Goal: Book appointment/travel/reservation

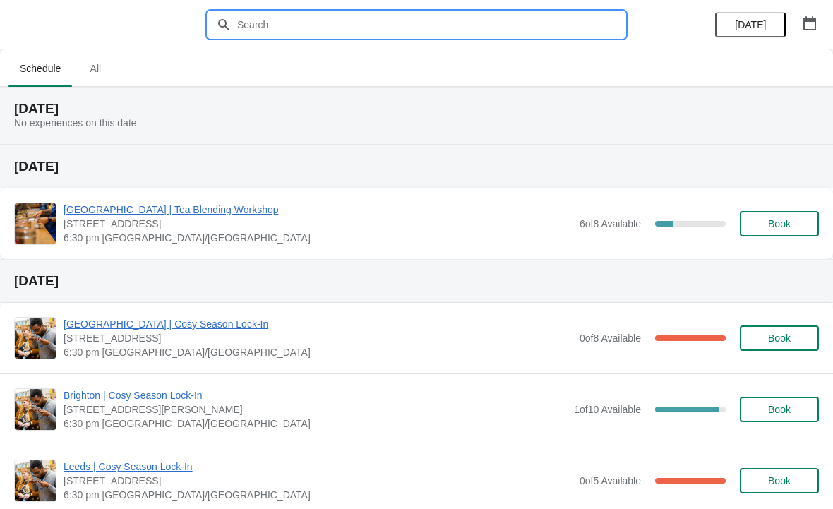
click at [397, 27] on input "text" at bounding box center [431, 24] width 388 height 25
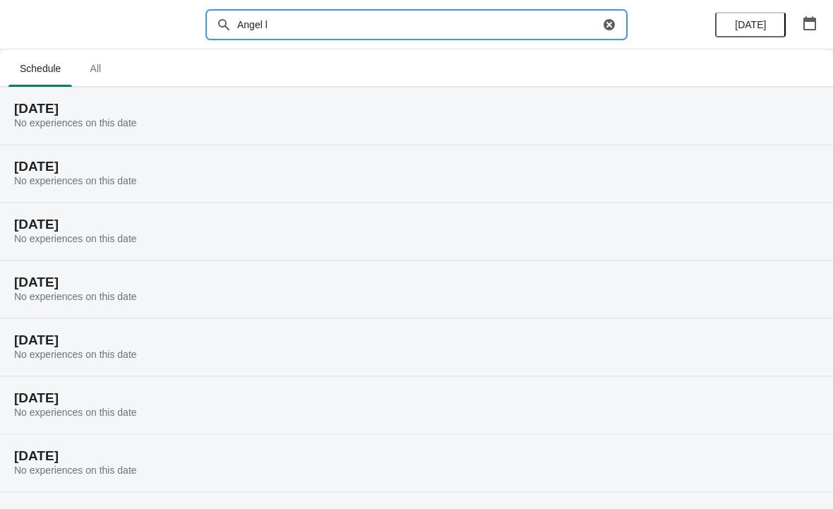
type input "Angel l"
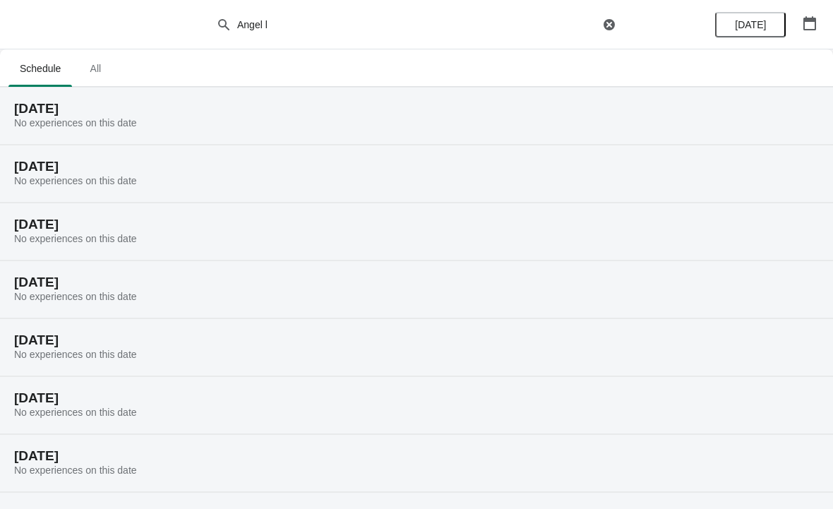
click at [110, 72] on span "All" at bounding box center [95, 68] width 35 height 25
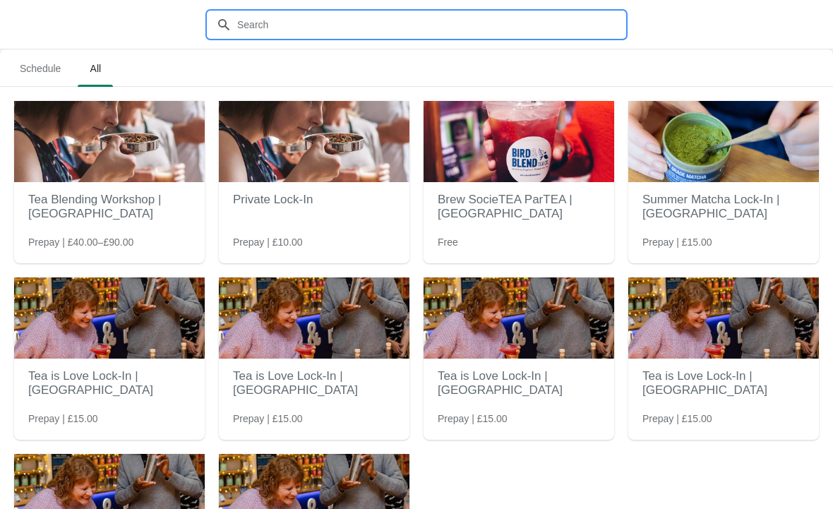
click at [393, 32] on input "text" at bounding box center [431, 24] width 388 height 25
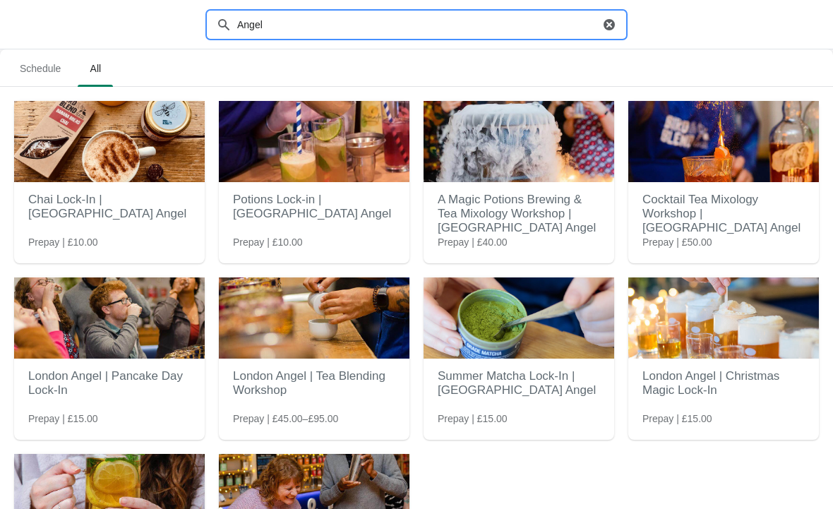
type input "Angel"
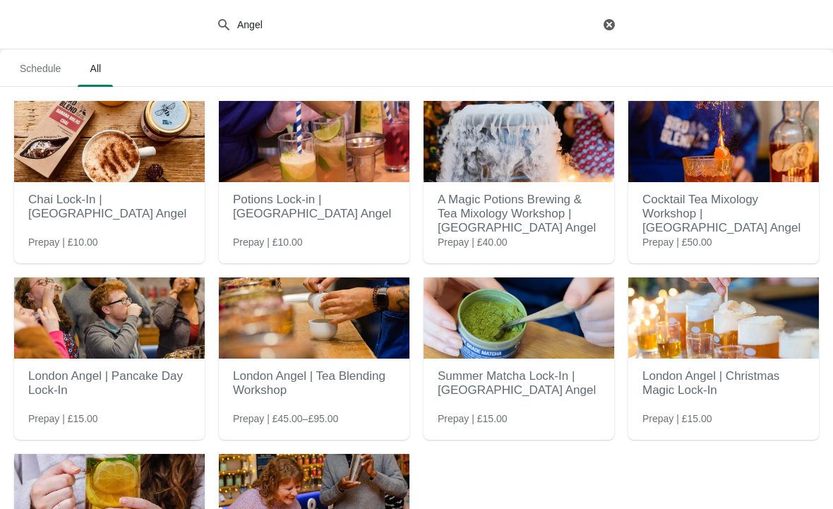
click at [612, 30] on icon "button" at bounding box center [609, 25] width 14 height 14
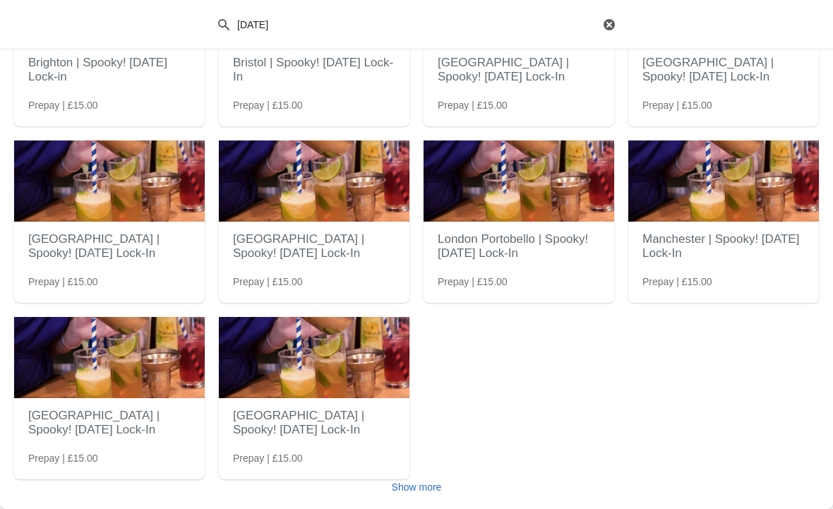
scroll to position [137, 0]
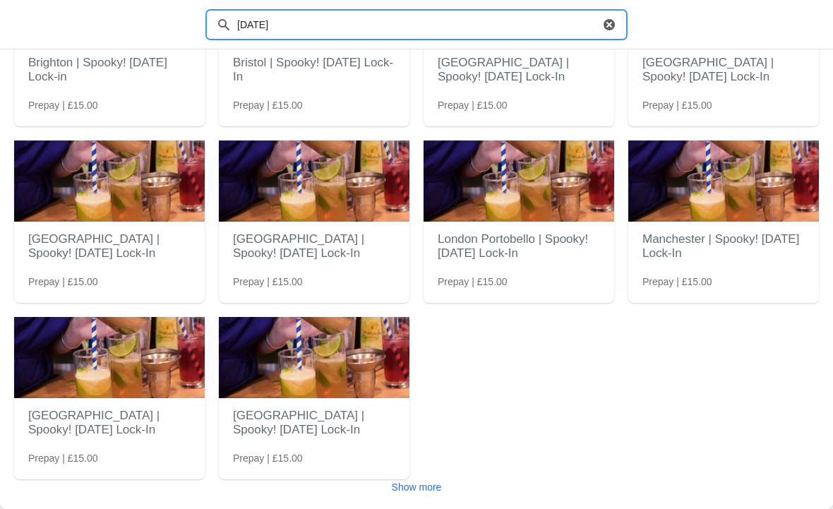
type input "[DATE]"
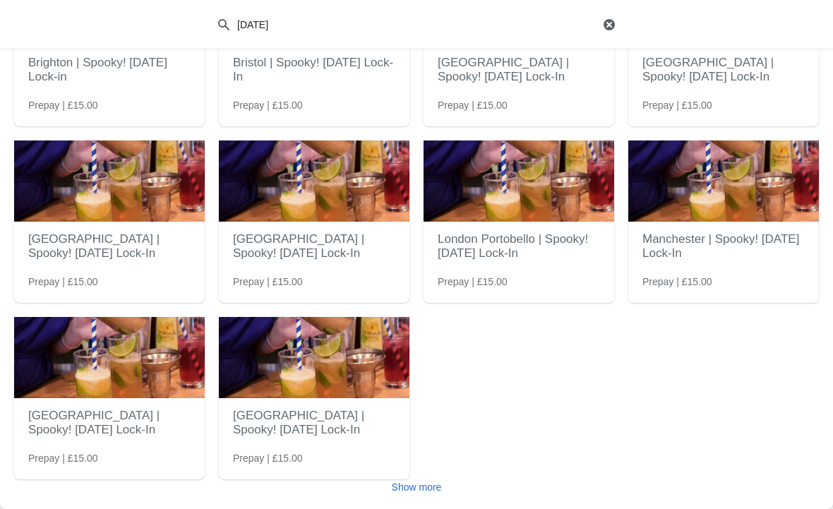
click at [415, 489] on span "Show more" at bounding box center [417, 487] width 50 height 11
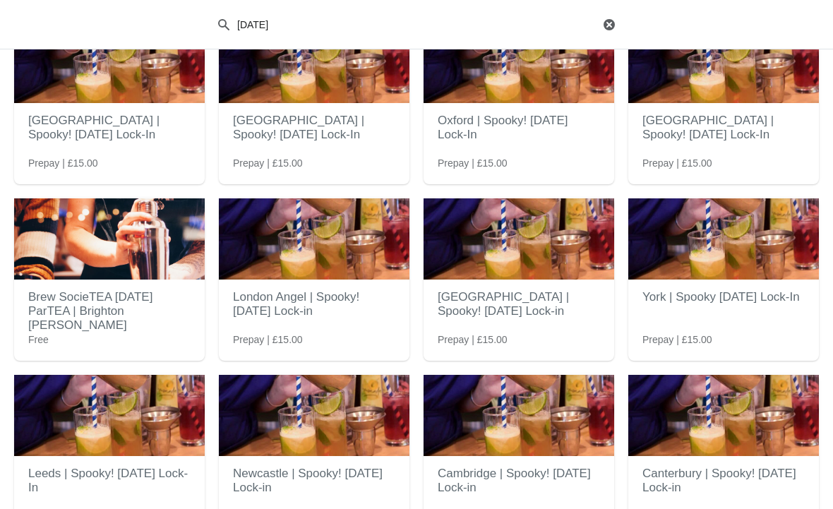
scroll to position [434, 0]
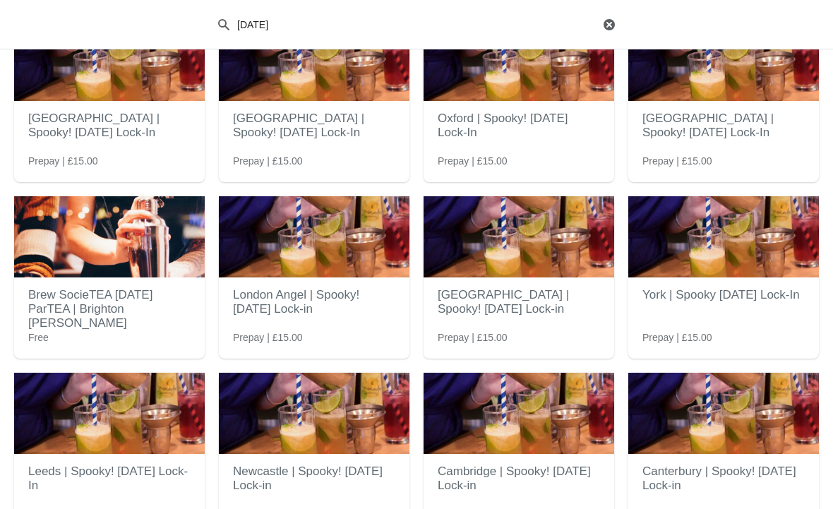
click at [340, 294] on h2 "London Angel | Spooky! [DATE] Lock-in" at bounding box center [314, 302] width 162 height 42
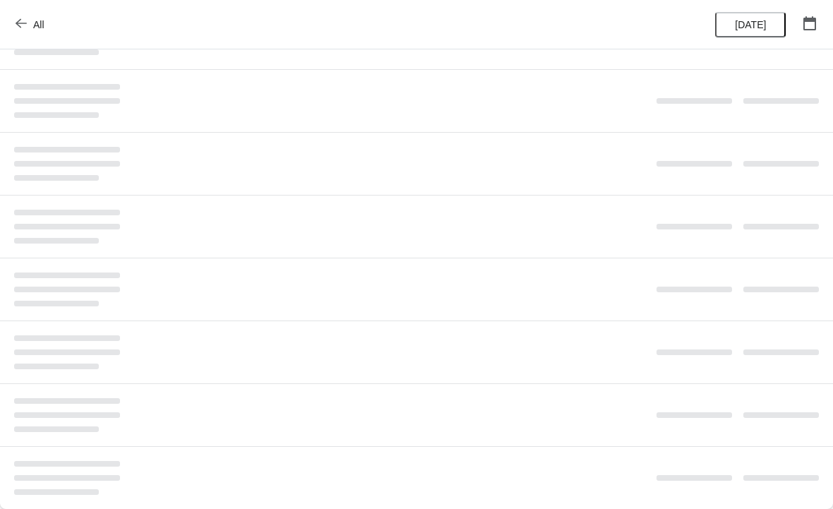
scroll to position [0, 0]
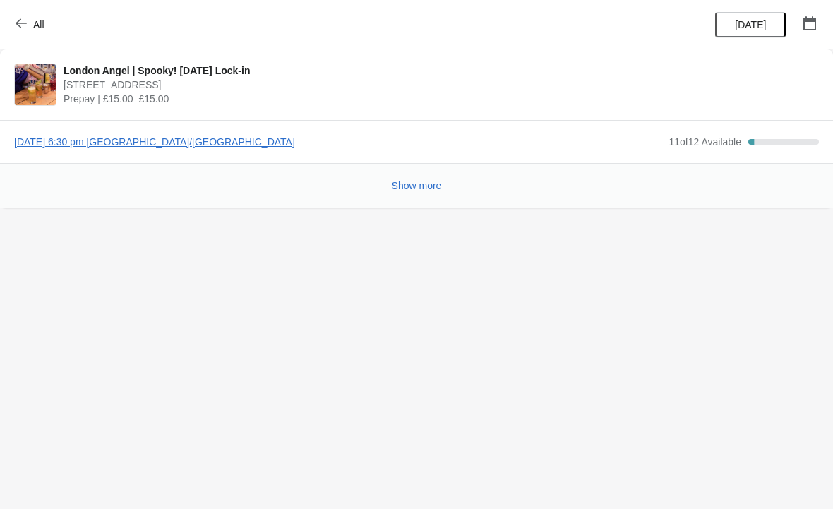
click at [408, 189] on span "Show more" at bounding box center [417, 185] width 50 height 11
click at [233, 130] on div "[DATE] 6:30 pm [GEOGRAPHIC_DATA]/[GEOGRAPHIC_DATA] 11 of 12 Available 8.3333333…" at bounding box center [416, 141] width 833 height 43
click at [210, 145] on span "[DATE] 6:30 pm [GEOGRAPHIC_DATA]/[GEOGRAPHIC_DATA]" at bounding box center [338, 142] width 648 height 14
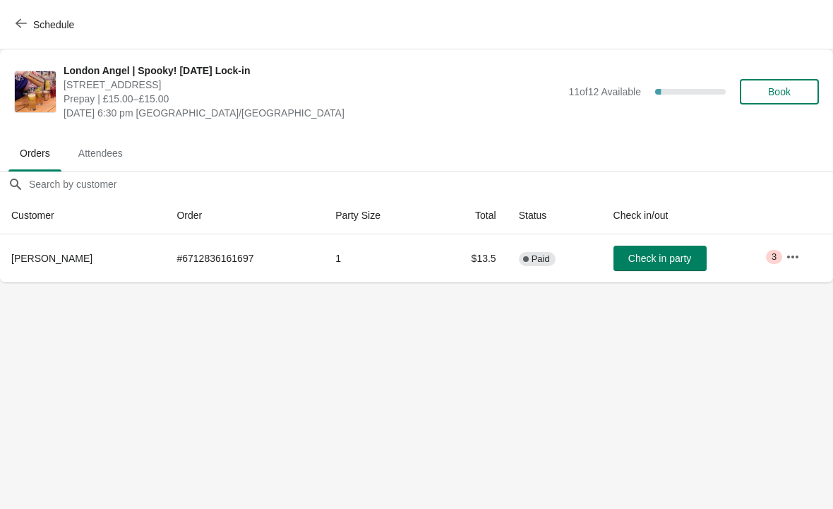
click at [775, 90] on span "Book" at bounding box center [779, 91] width 23 height 11
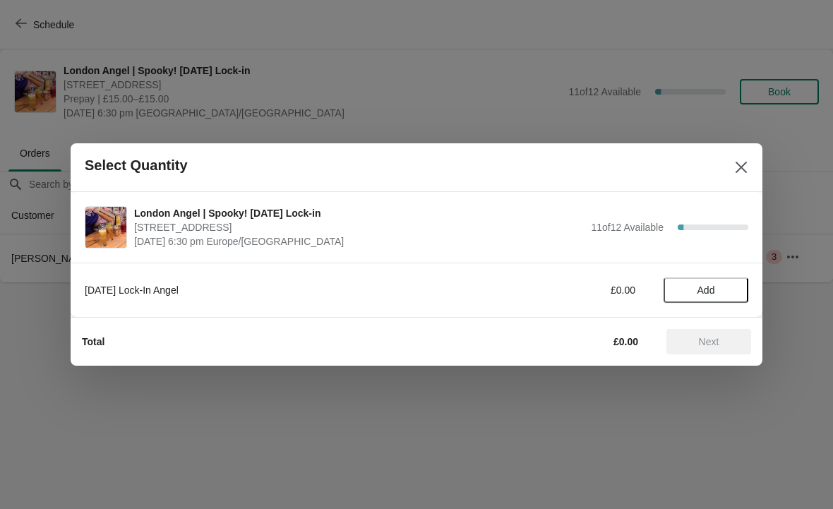
click at [708, 297] on button "Add" at bounding box center [706, 290] width 85 height 25
click at [734, 291] on icon at bounding box center [730, 290] width 15 height 15
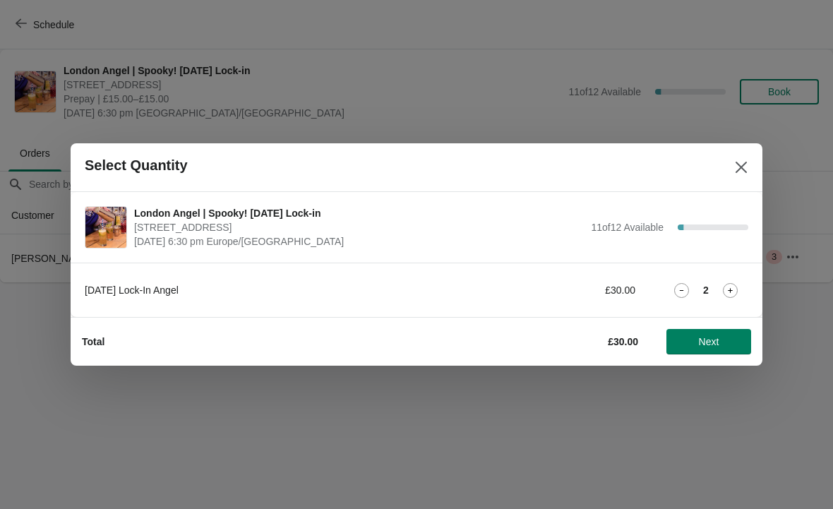
click at [718, 344] on span "Next" at bounding box center [709, 341] width 20 height 11
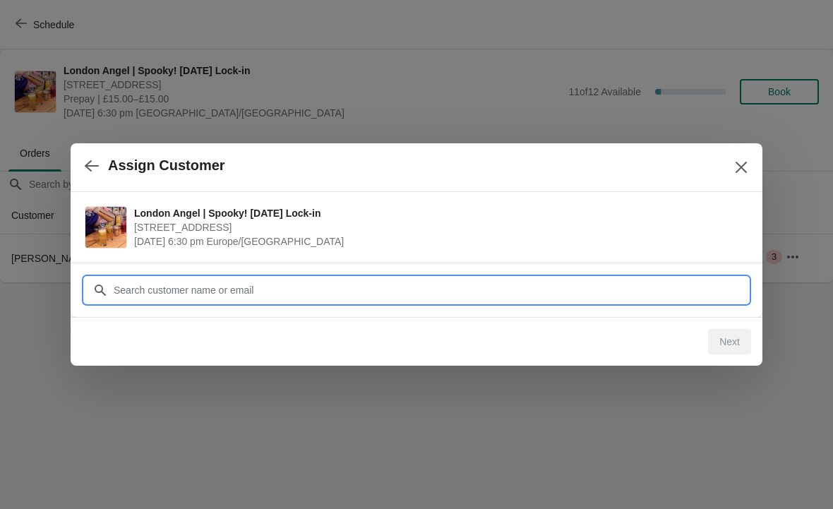
click at [354, 282] on div "Assign Customer London Angel | Spooky! [DATE] Lock-in [STREET_ADDRESS] [DATE] 6…" at bounding box center [416, 282] width 833 height 0
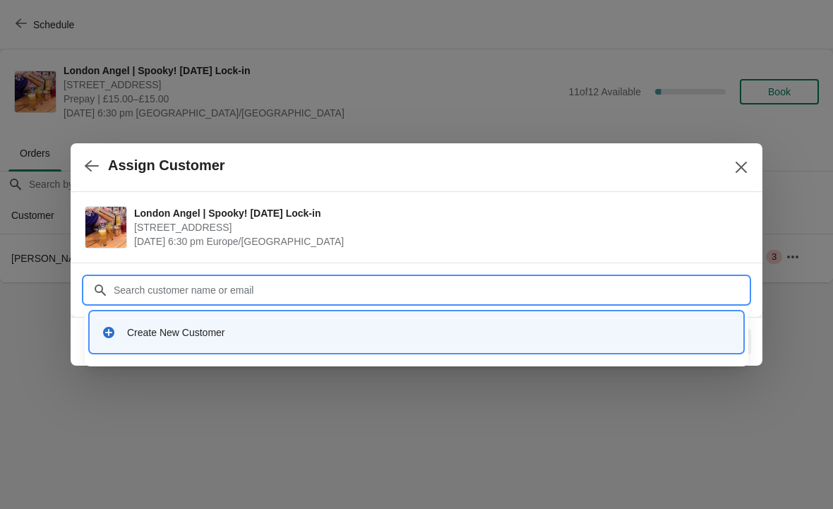
click at [231, 345] on div "Create New Customer" at bounding box center [416, 332] width 641 height 29
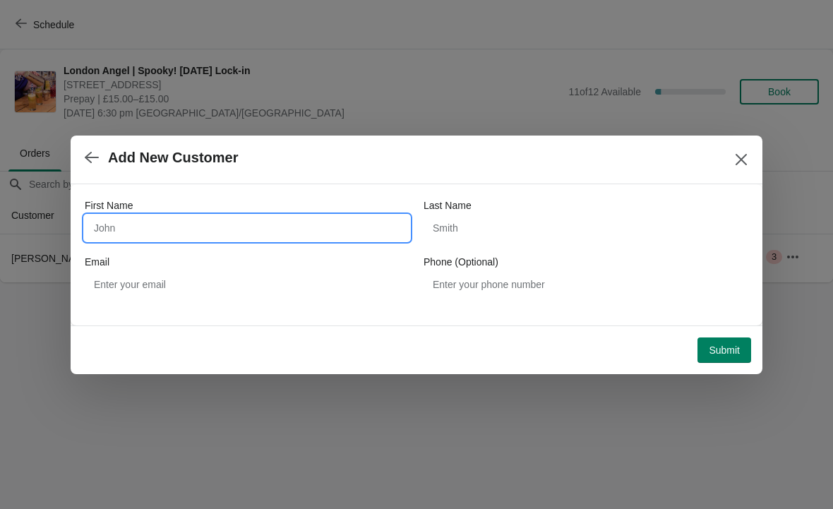
click at [243, 233] on input "First Name" at bounding box center [247, 227] width 325 height 25
type input "Aliya"
click at [516, 265] on div "Phone (Optional)" at bounding box center [586, 262] width 325 height 14
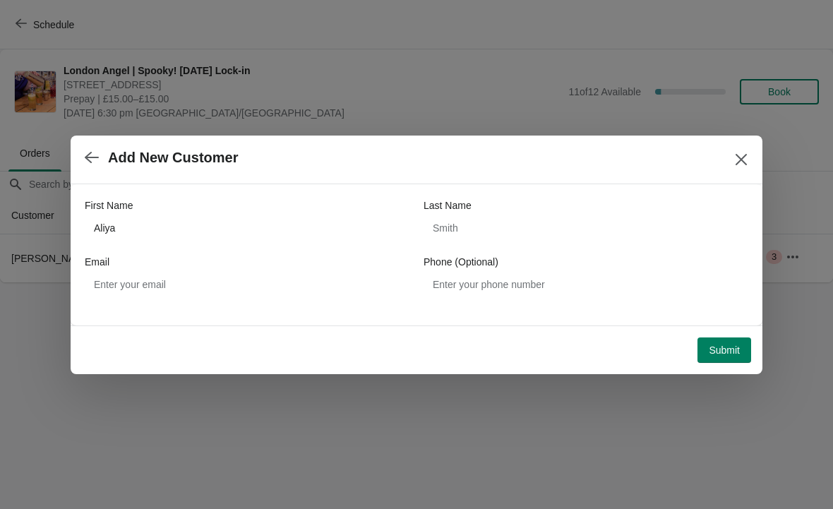
click at [472, 248] on div "First Name [PERSON_NAME] Last Name Email Phone (Optional)" at bounding box center [417, 247] width 664 height 99
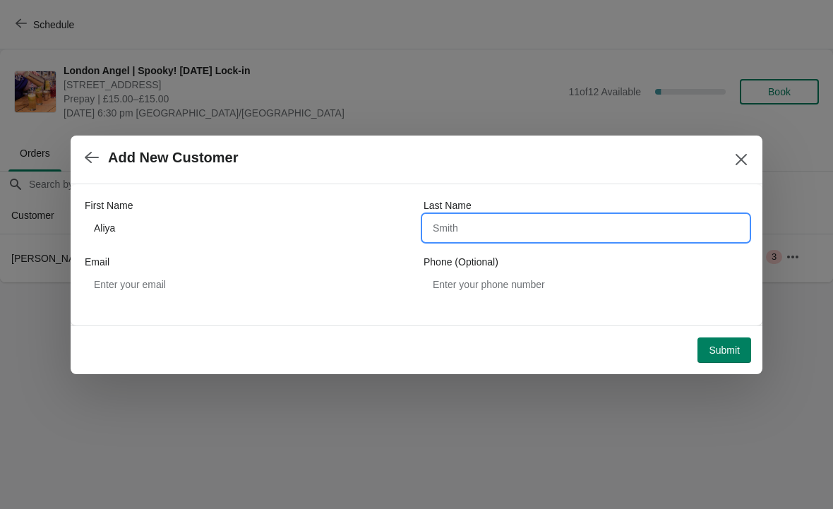
click at [483, 222] on input "Last Name" at bounding box center [586, 227] width 325 height 25
type input "Goldstone"
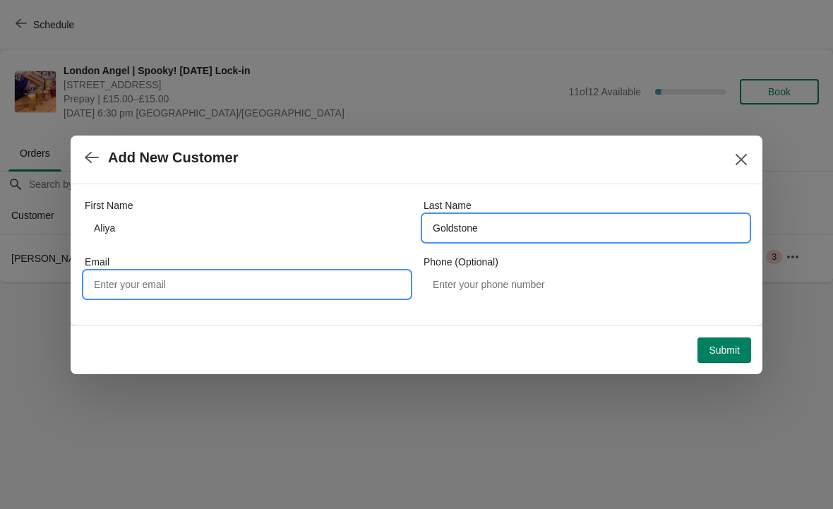
click at [147, 292] on input "Email" at bounding box center [247, 284] width 325 height 25
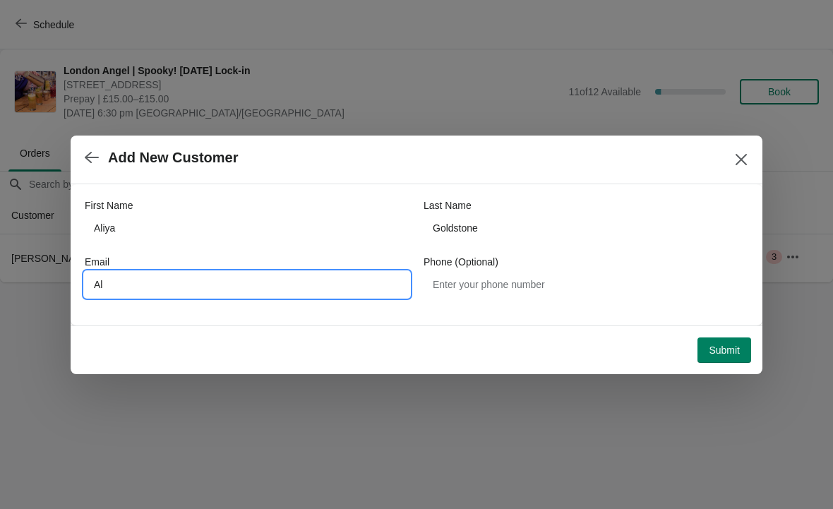
type input "A"
type input "[EMAIL_ADDRESS][DOMAIN_NAME]"
click at [730, 357] on button "Submit" at bounding box center [725, 350] width 54 height 25
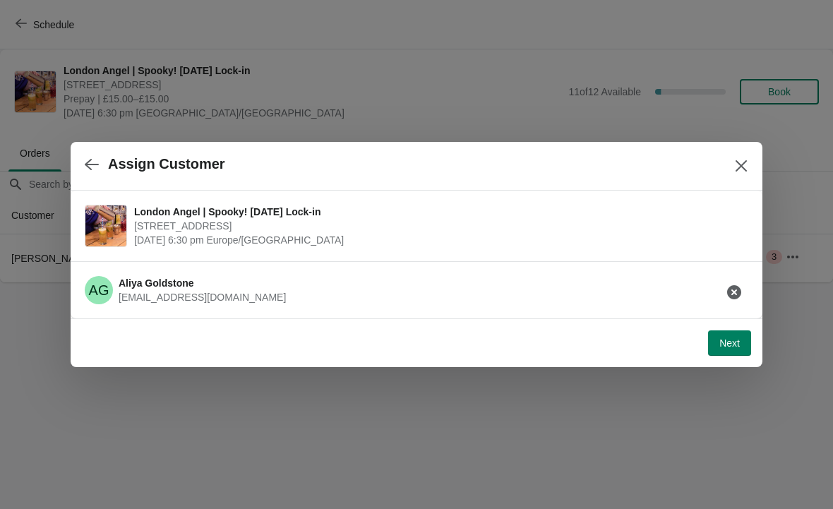
click at [722, 346] on span "Next" at bounding box center [730, 343] width 20 height 11
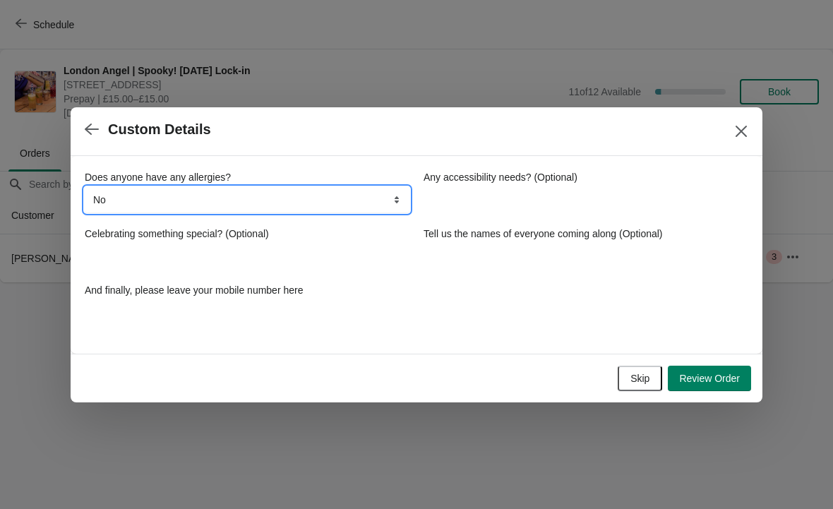
click at [338, 196] on select "No Yes, nuts Yes, wheat Yes, other" at bounding box center [247, 199] width 325 height 25
select select "Yes, other"
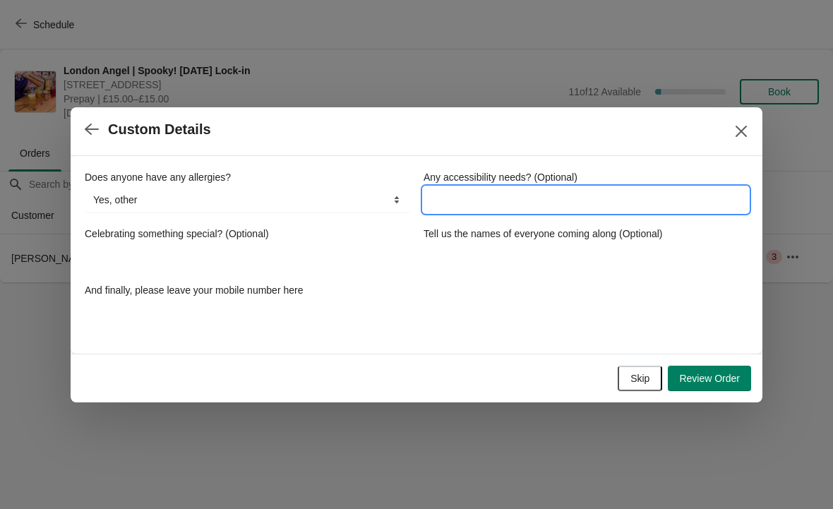
click at [499, 203] on input "Any accessibility needs? (Optional)" at bounding box center [586, 199] width 325 height 25
type input "Soya & sesame (mild [MEDICAL_DATA])"
